Goal: Check status: Check status

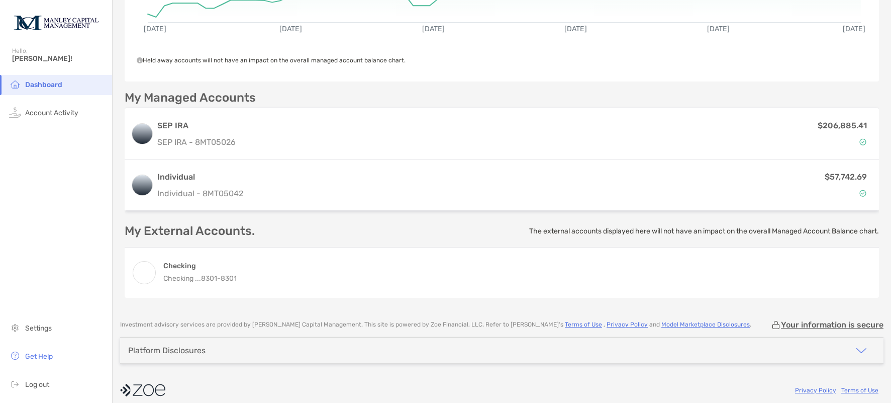
scroll to position [210, 0]
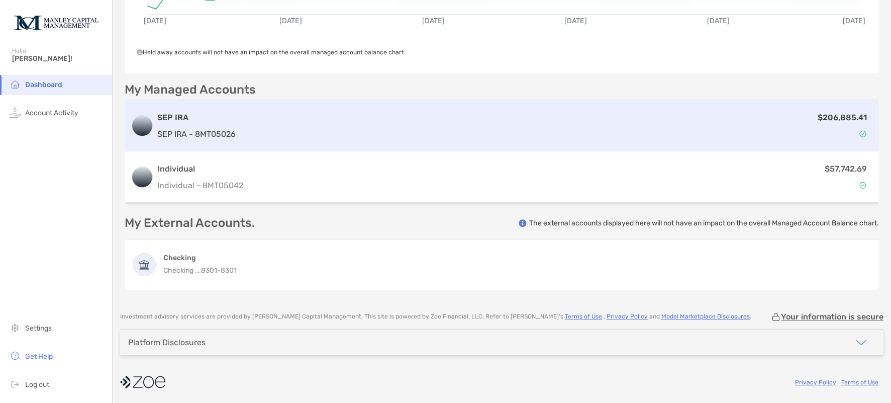
click at [414, 130] on div "$206,885.41" at bounding box center [556, 125] width 633 height 29
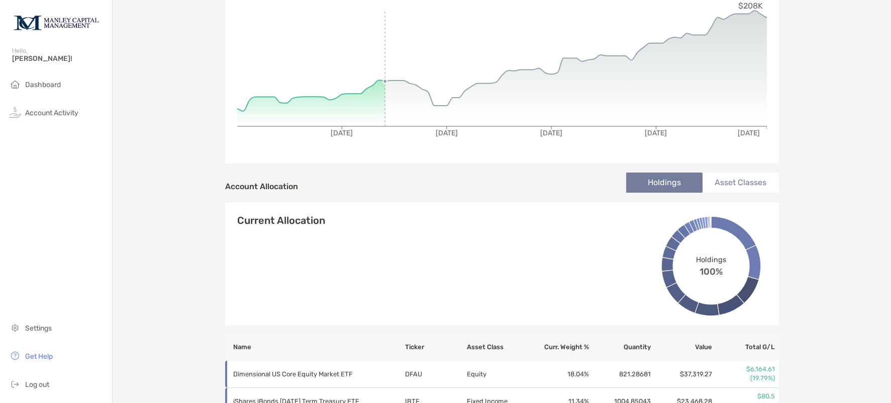
scroll to position [172, 0]
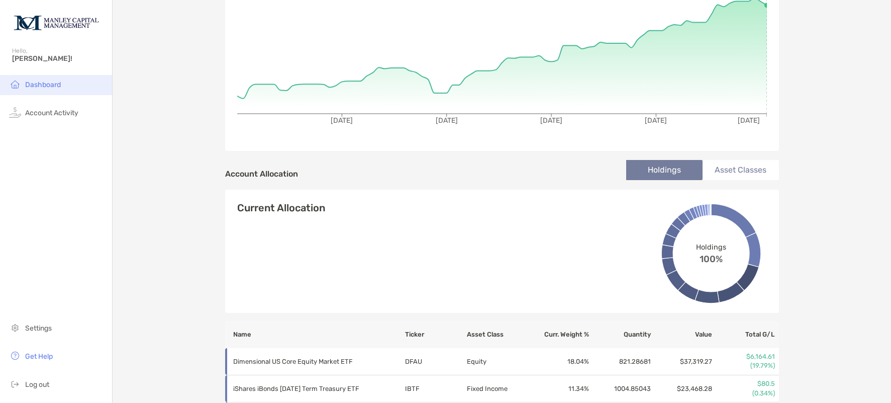
click at [54, 87] on span "Dashboard" at bounding box center [43, 84] width 36 height 9
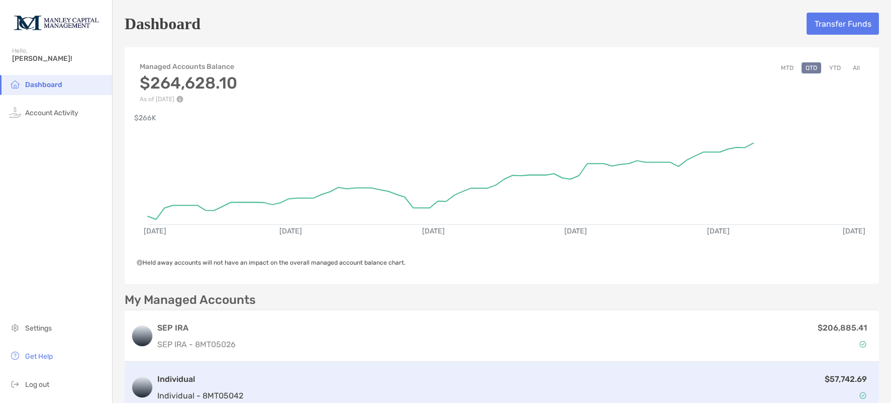
click at [240, 383] on h3 "Individual" at bounding box center [200, 379] width 86 height 12
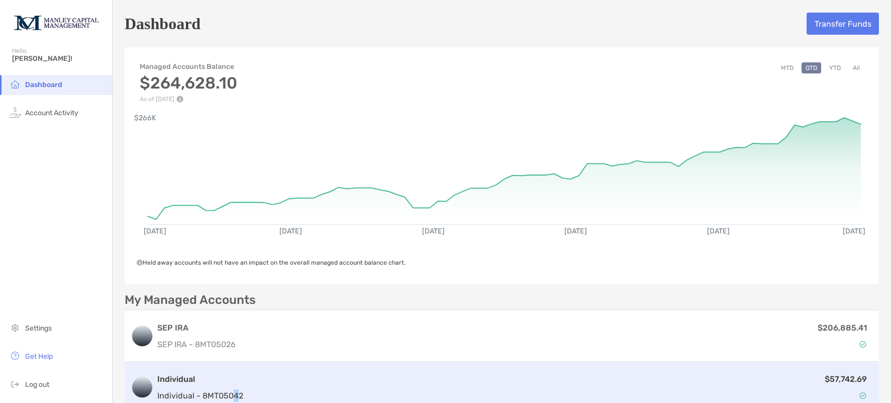
click at [238, 390] on p "Individual - 8MT05042" at bounding box center [200, 395] width 86 height 13
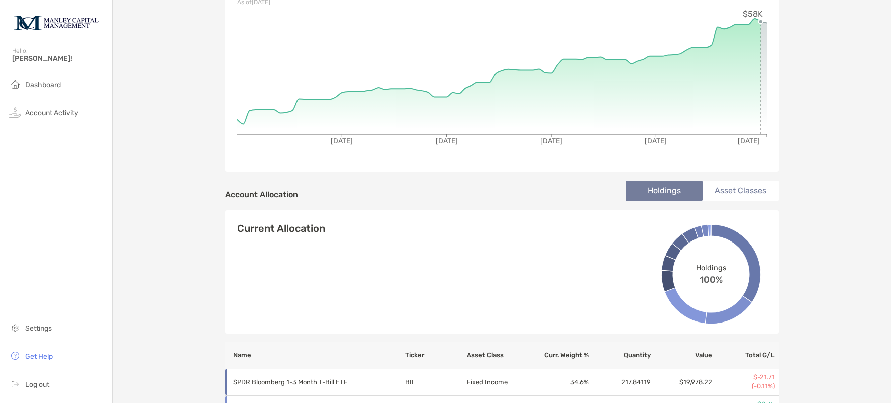
scroll to position [164, 0]
